Goal: Task Accomplishment & Management: Complete application form

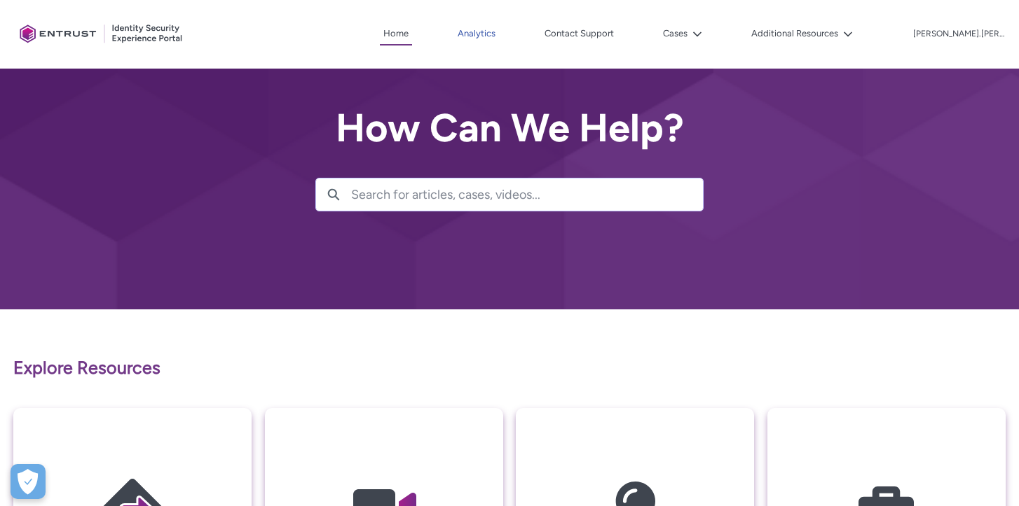
click at [499, 34] on link "Analytics" at bounding box center [476, 33] width 45 height 21
click at [705, 40] on button "Cases" at bounding box center [682, 33] width 46 height 21
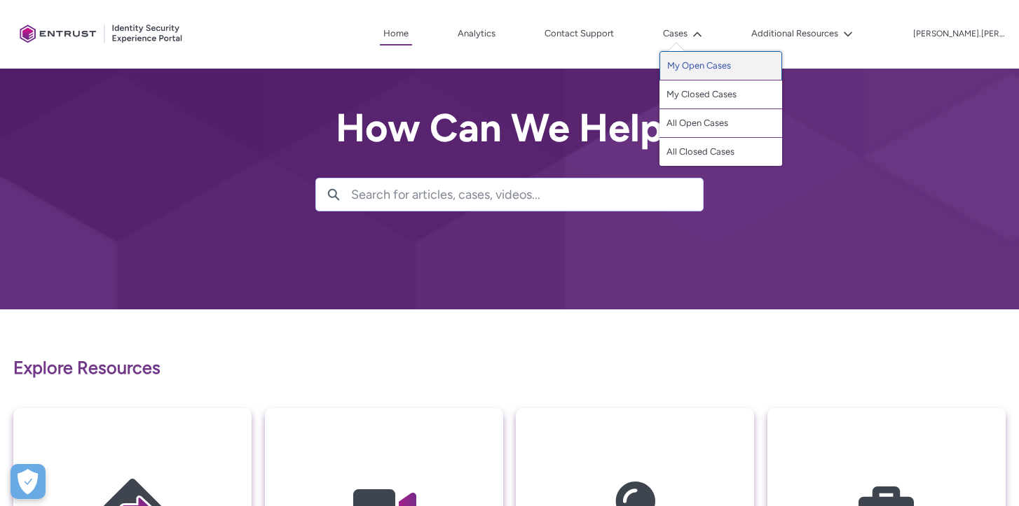
click at [734, 67] on link "My Open Cases" at bounding box center [720, 65] width 123 height 29
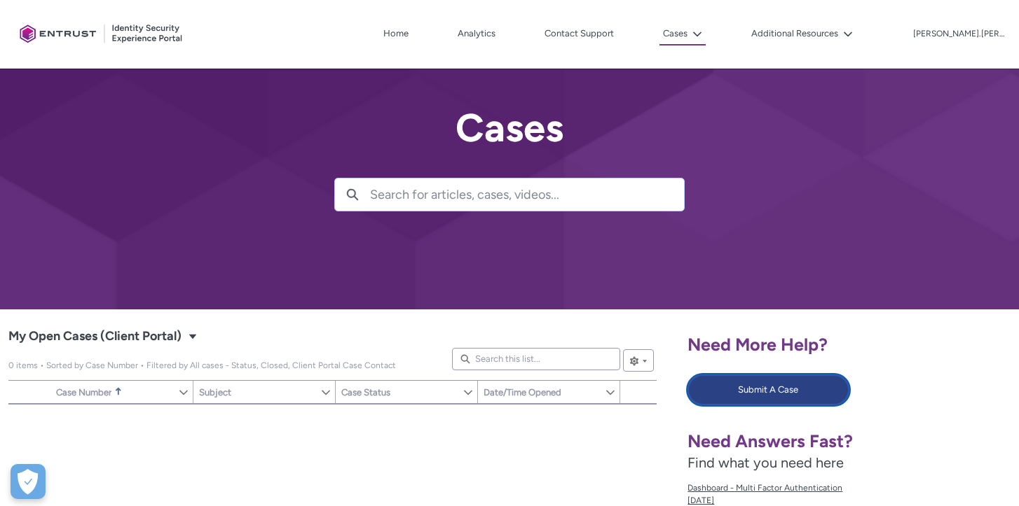
click at [762, 380] on button "Submit A Case" at bounding box center [767, 390] width 161 height 31
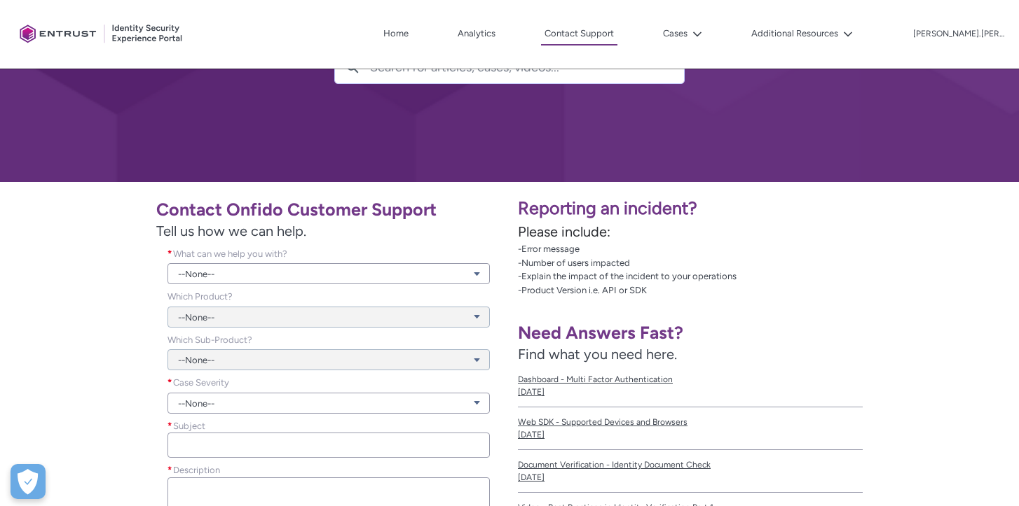
scroll to position [156, 0]
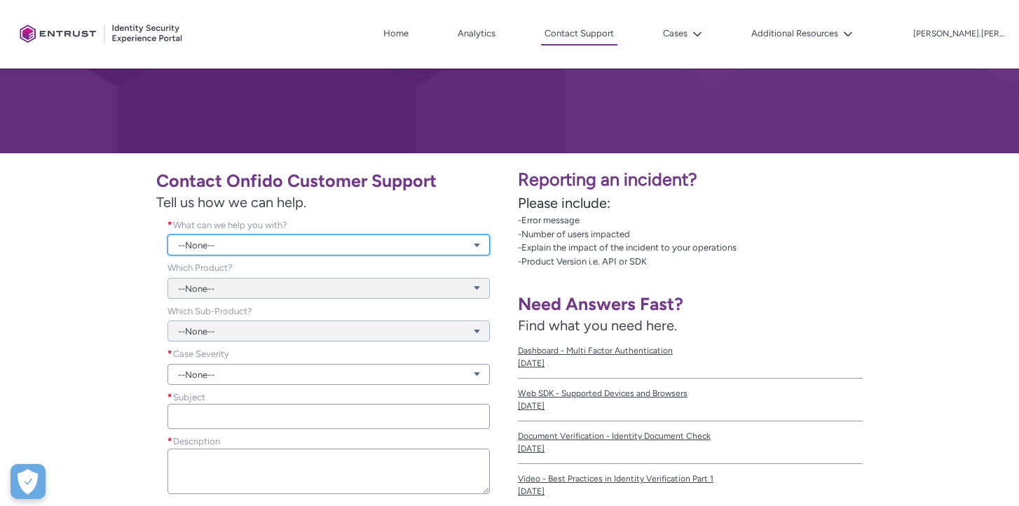
click at [270, 242] on link "--None--" at bounding box center [328, 245] width 322 height 21
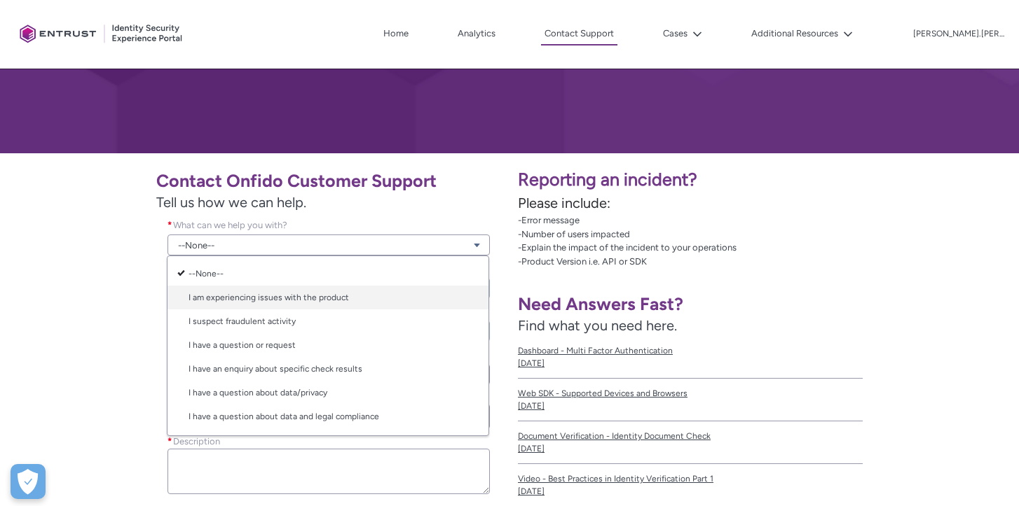
click at [272, 287] on link "I am experiencing issues with the product" at bounding box center [327, 298] width 321 height 24
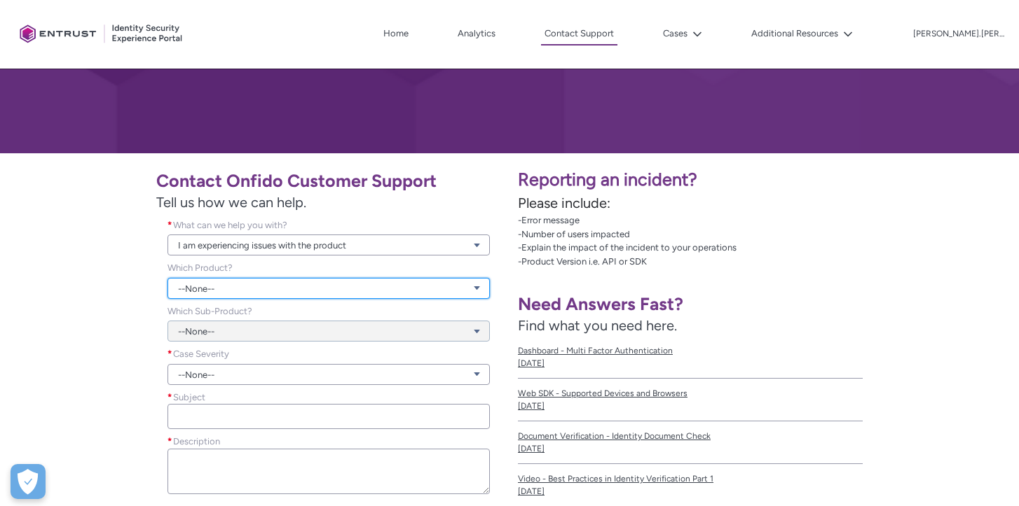
click at [272, 287] on link "--None--" at bounding box center [328, 288] width 322 height 21
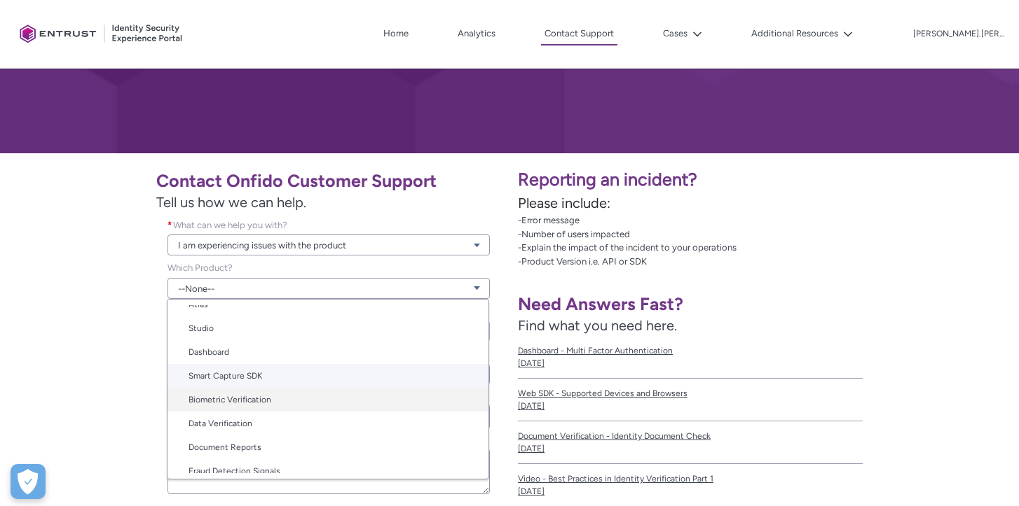
scroll to position [70, 0]
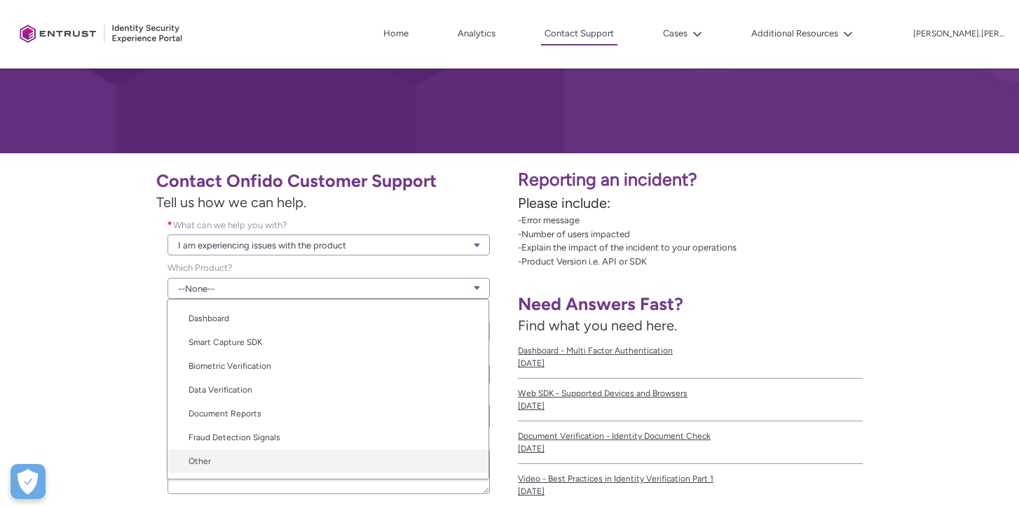
click at [227, 461] on link "Other" at bounding box center [327, 462] width 321 height 24
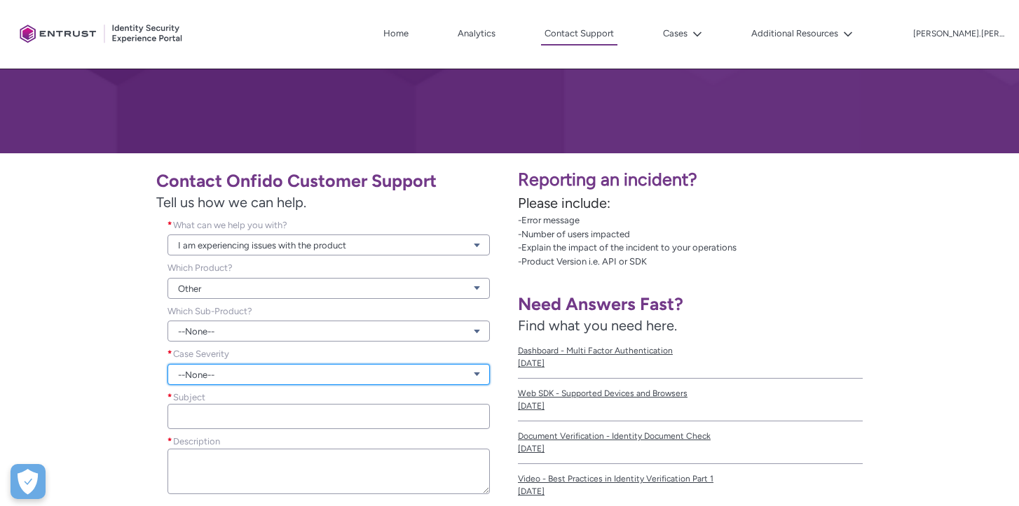
click at [224, 369] on link "--None--" at bounding box center [328, 374] width 322 height 21
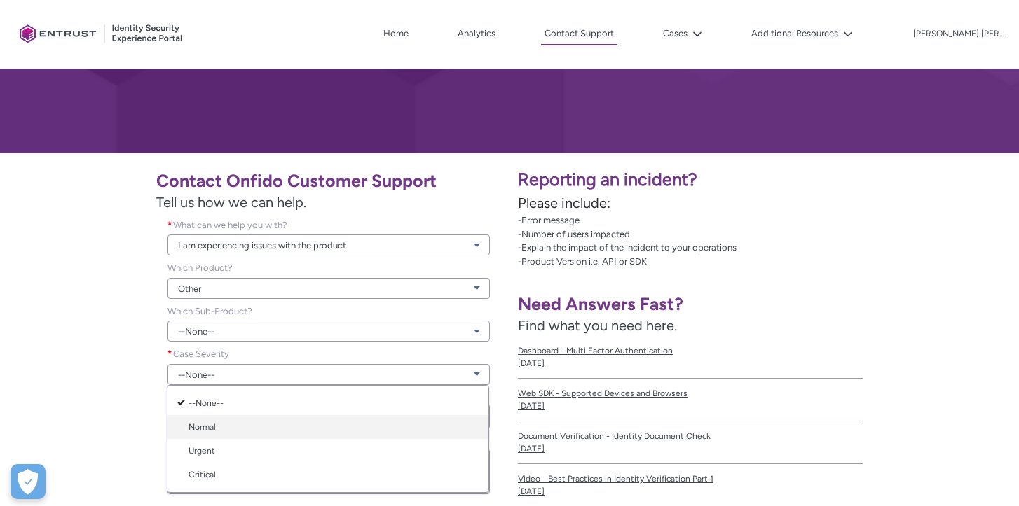
click at [222, 424] on link "Normal" at bounding box center [327, 427] width 321 height 24
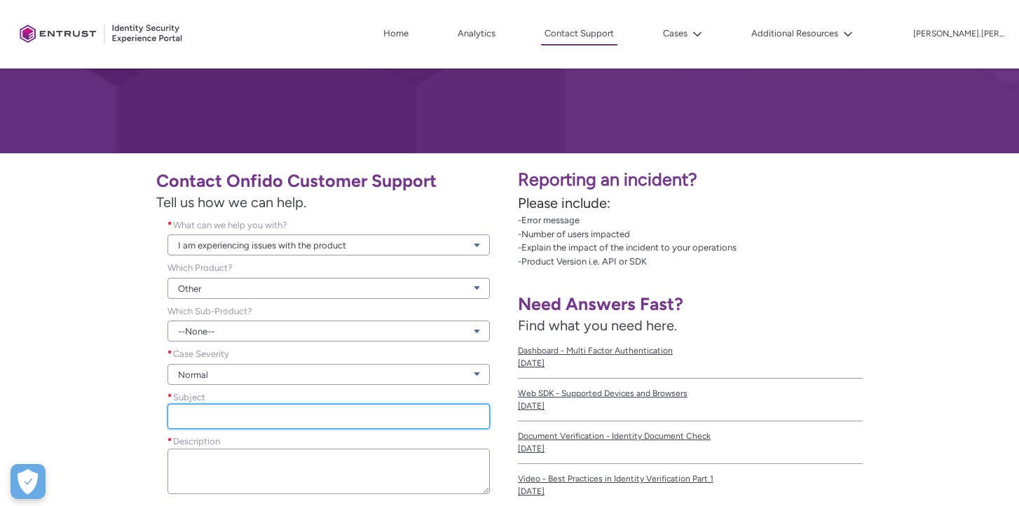
click at [222, 424] on input "Subject *" at bounding box center [328, 416] width 322 height 25
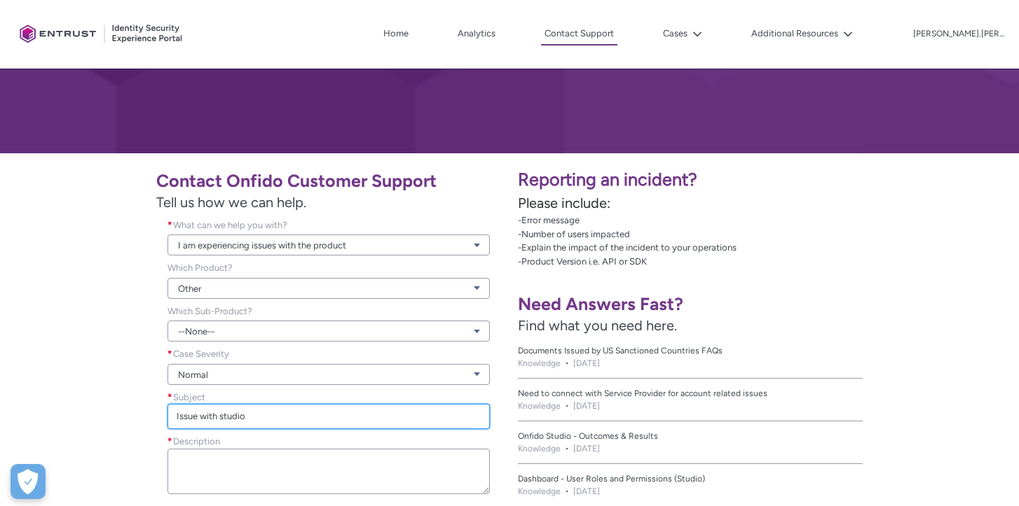
drag, startPoint x: 221, startPoint y: 422, endPoint x: 271, endPoint y: 422, distance: 49.7
click at [268, 422] on input "Issue with studio" at bounding box center [328, 416] width 322 height 25
type input "Issue with Classic"
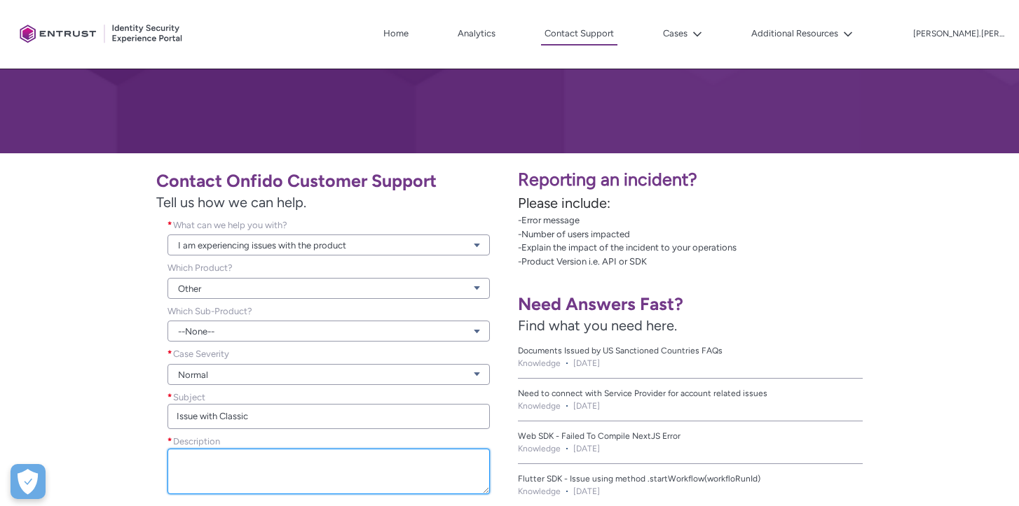
click at [279, 455] on textarea "Description *" at bounding box center [328, 472] width 322 height 46
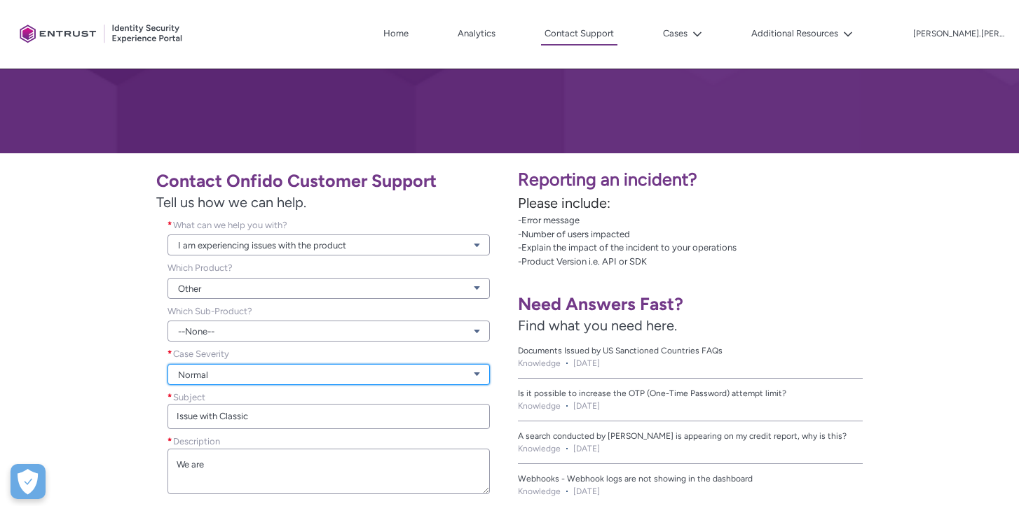
click at [202, 366] on link "Normal" at bounding box center [328, 374] width 322 height 21
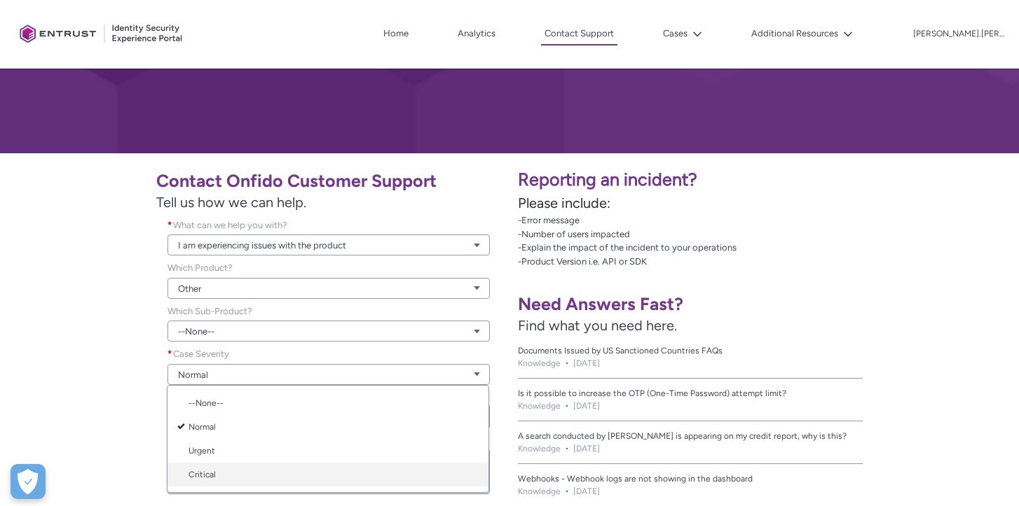
click at [218, 469] on link "Critical" at bounding box center [327, 475] width 321 height 24
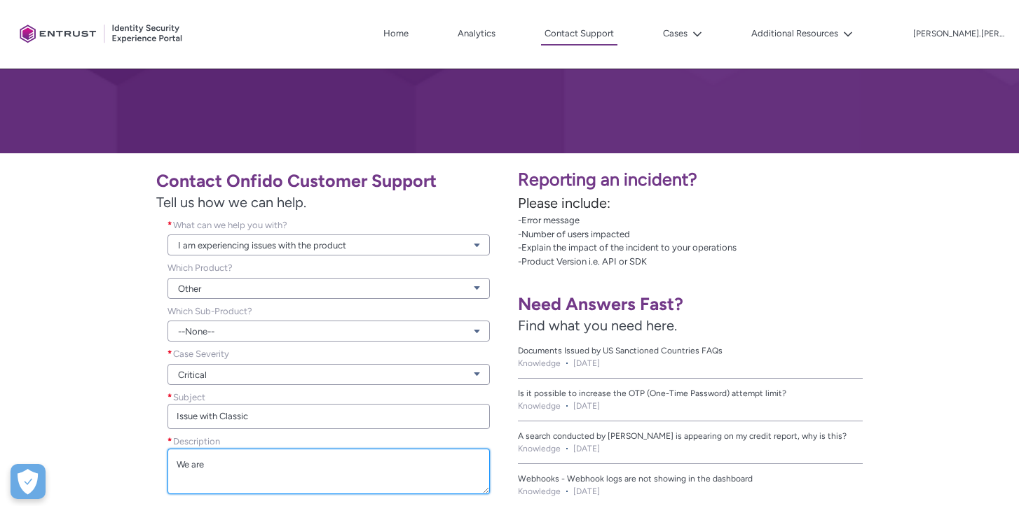
click at [206, 467] on textarea "We are" at bounding box center [328, 472] width 322 height 46
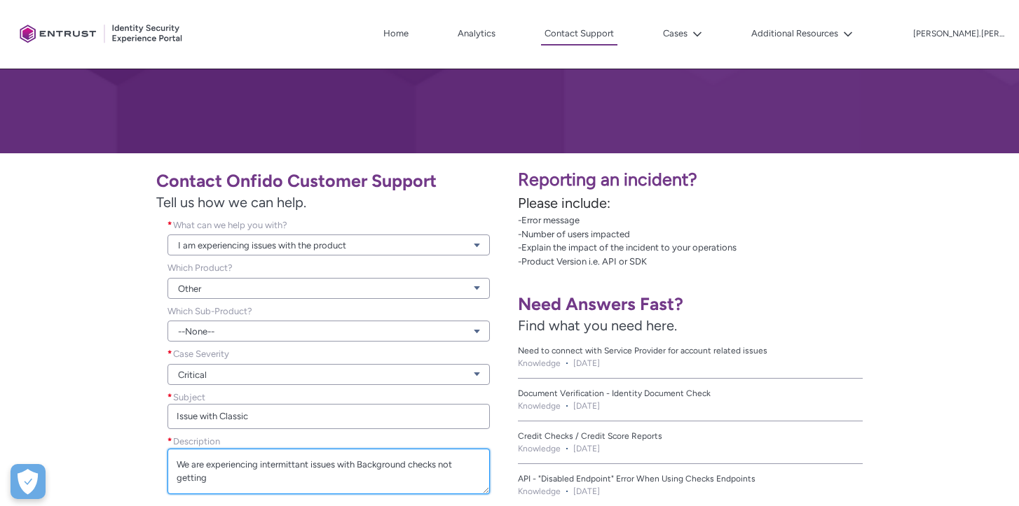
click at [284, 463] on textarea "We are experiencing intermittant issues with Background checks not getting" at bounding box center [328, 472] width 322 height 46
drag, startPoint x: 177, startPoint y: 478, endPoint x: 279, endPoint y: 478, distance: 103.0
click at [279, 478] on textarea "We are experiencing intermittent issues with Background checks not getting" at bounding box center [328, 472] width 322 height 46
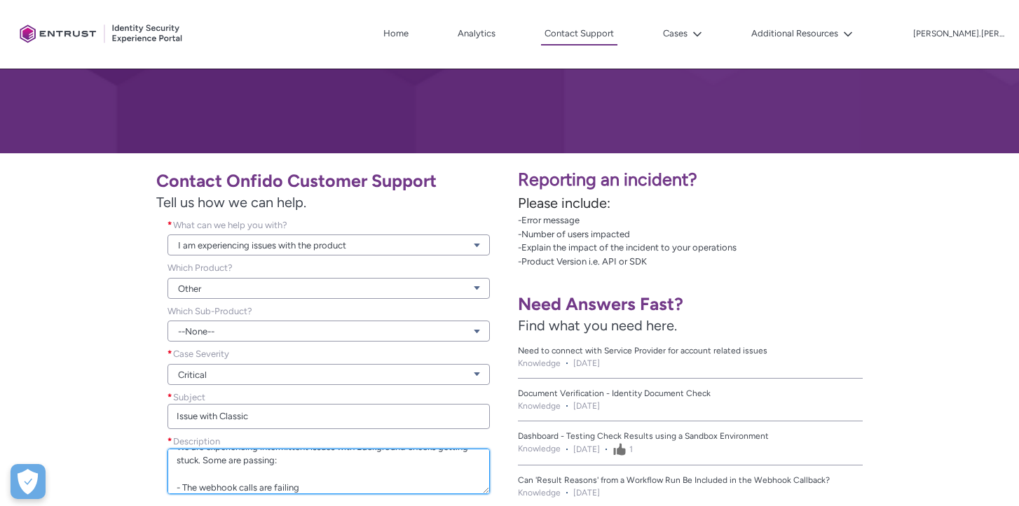
click at [214, 483] on textarea "We are experiencing intermittent issues with Background checks getting stuck. S…" at bounding box center [328, 472] width 322 height 46
click at [176, 481] on textarea "We are experiencing intermittent issues with Background checks getting stuck. S…" at bounding box center [328, 472] width 322 height 46
drag, startPoint x: 244, startPoint y: 485, endPoint x: 263, endPoint y: 485, distance: 19.6
click at [263, 485] on textarea "We are experiencing intermittent issues with Background checks getting stuck. S…" at bounding box center [328, 472] width 322 height 46
click at [337, 490] on textarea "We are experiencing intermittent issues with Background checks getting stuck. S…" at bounding box center [328, 472] width 322 height 46
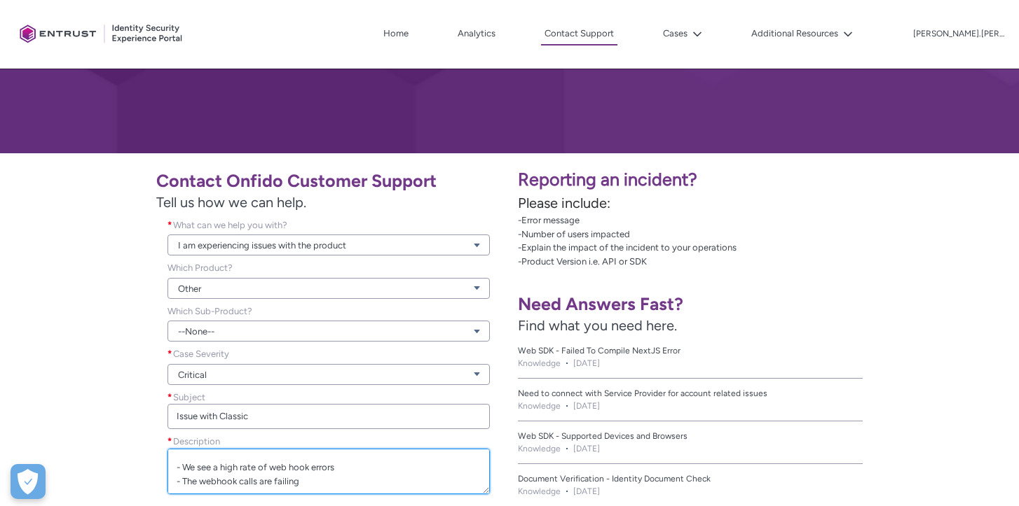
scroll to position [41, 0]
click at [326, 481] on textarea "We are experiencing intermittent issues with Background checks getting stuck. S…" at bounding box center [328, 472] width 322 height 46
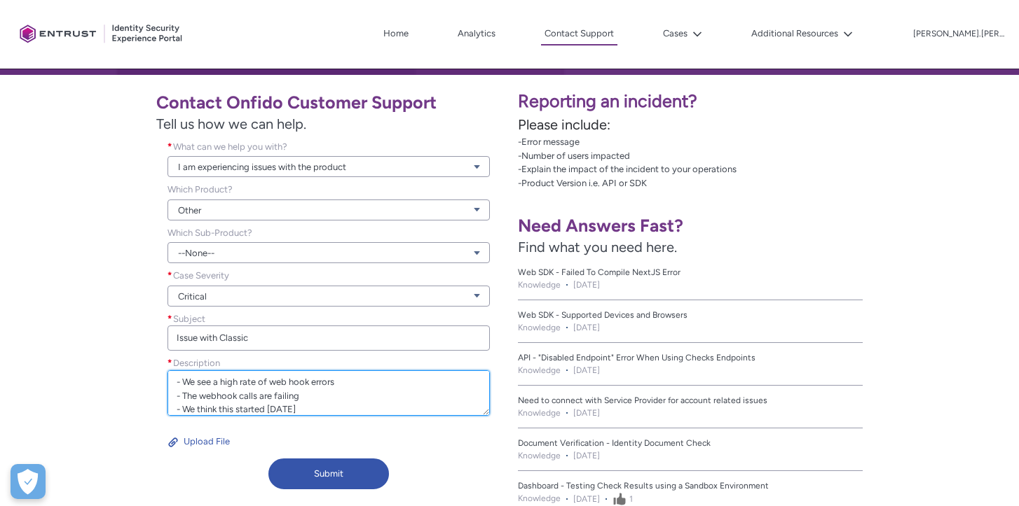
scroll to position [268, 0]
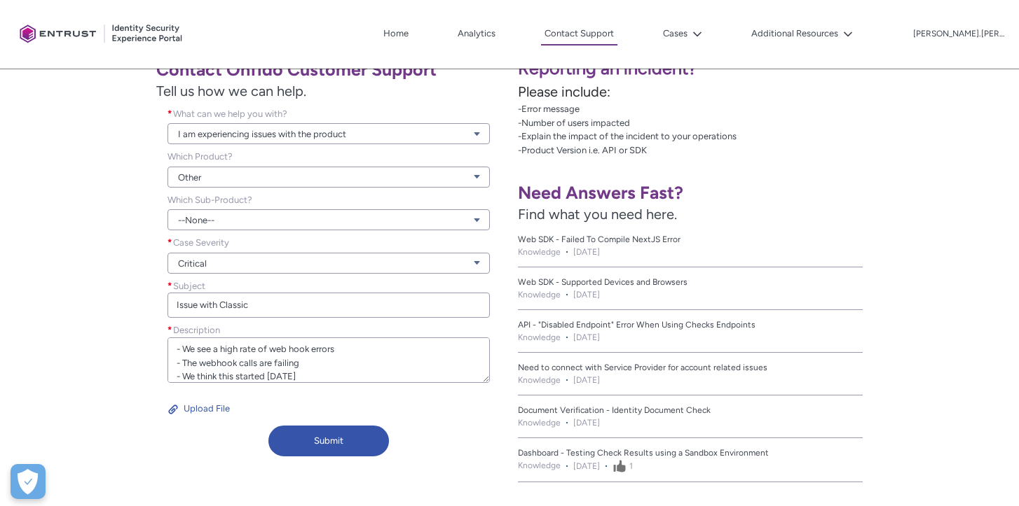
type textarea "We are experiencing intermittent issues with Background checks getting stuck. S…"
